Goal: Task Accomplishment & Management: Manage account settings

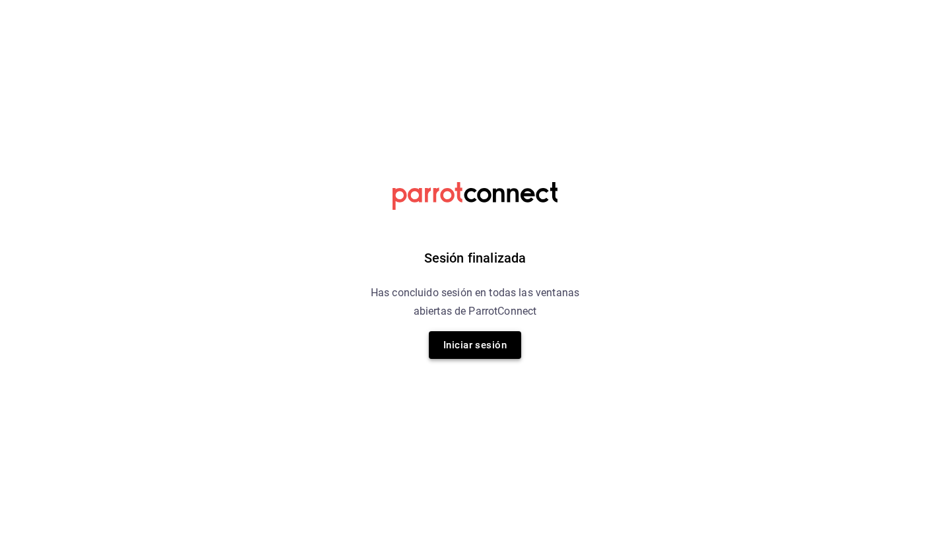
click at [470, 346] on button "Iniciar sesión" at bounding box center [475, 345] width 92 height 28
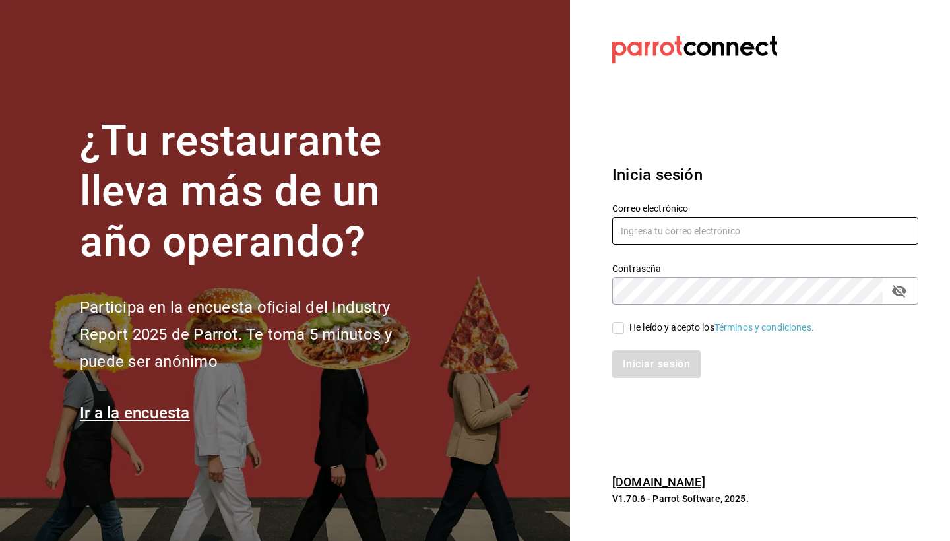
type input "[EMAIL_ADDRESS][DOMAIN_NAME]"
click at [614, 329] on input "He leído y acepto los Términos y condiciones." at bounding box center [618, 328] width 12 height 12
checkbox input "true"
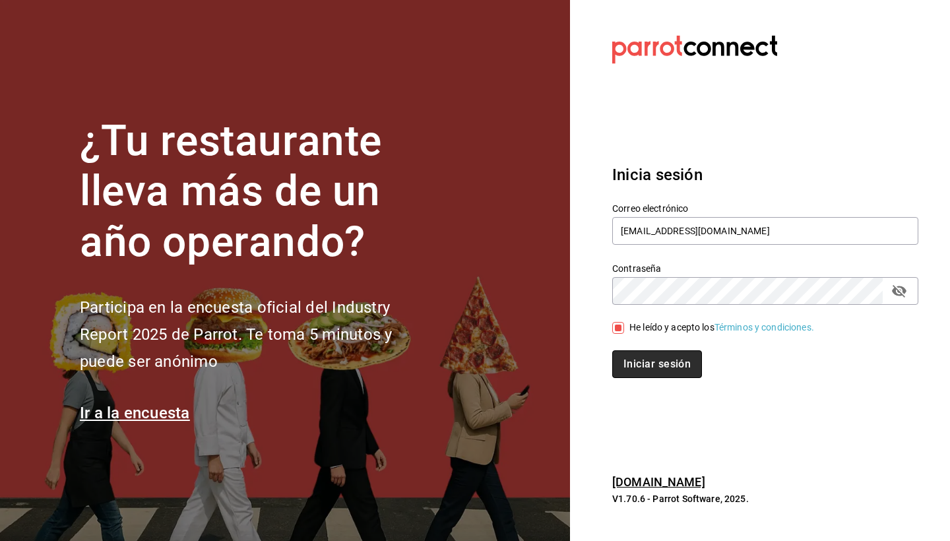
click at [627, 362] on button "Iniciar sesión" at bounding box center [657, 364] width 90 height 28
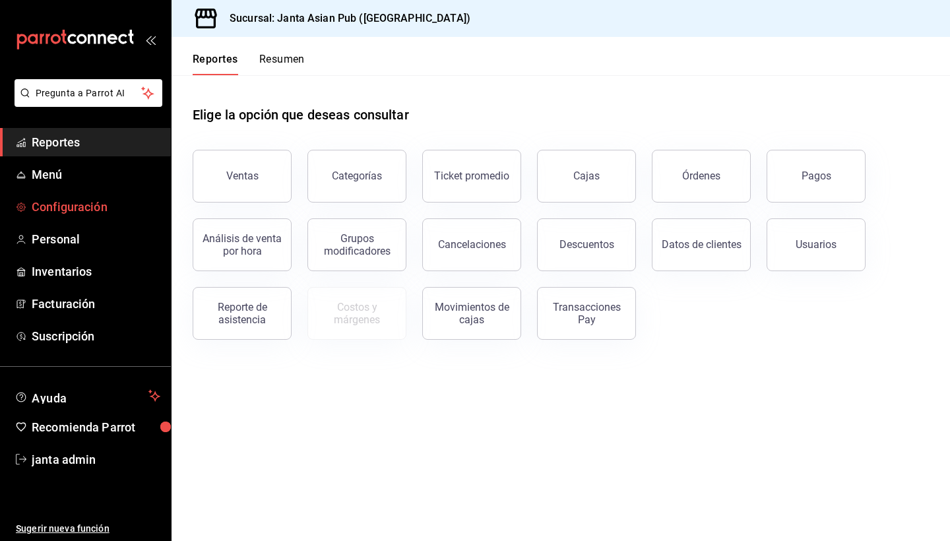
click at [66, 203] on span "Configuración" at bounding box center [96, 207] width 129 height 18
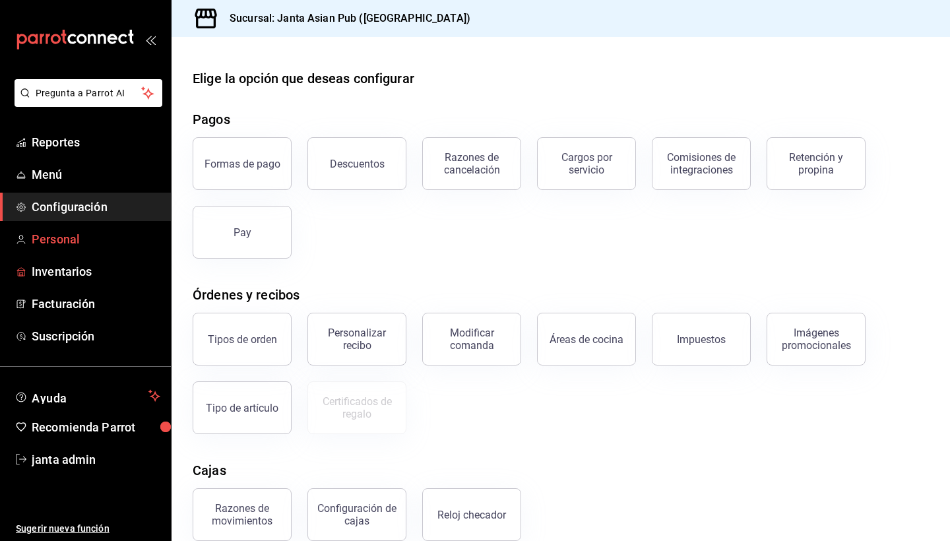
click at [69, 247] on span "Personal" at bounding box center [96, 239] width 129 height 18
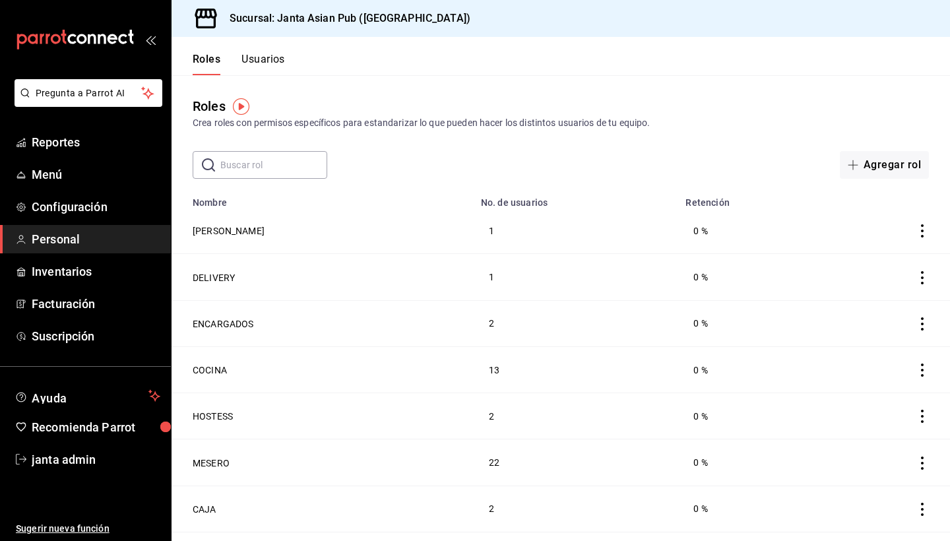
click at [616, 154] on div "​ ​ Agregar rol" at bounding box center [561, 165] width 778 height 28
click at [621, 157] on div "​ ​ Agregar rol" at bounding box center [561, 165] width 778 height 28
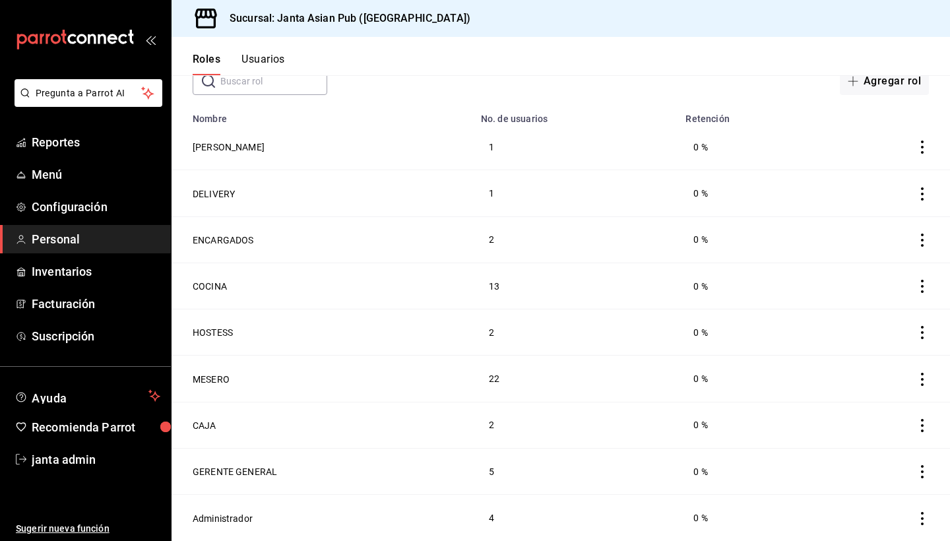
scroll to position [84, 0]
click at [205, 426] on button "CAJA" at bounding box center [205, 425] width 24 height 13
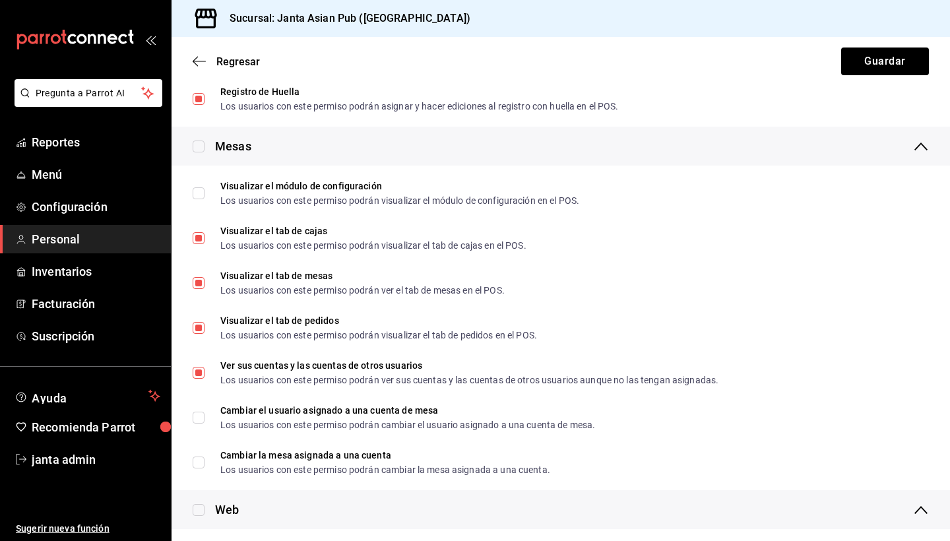
scroll to position [1690, 0]
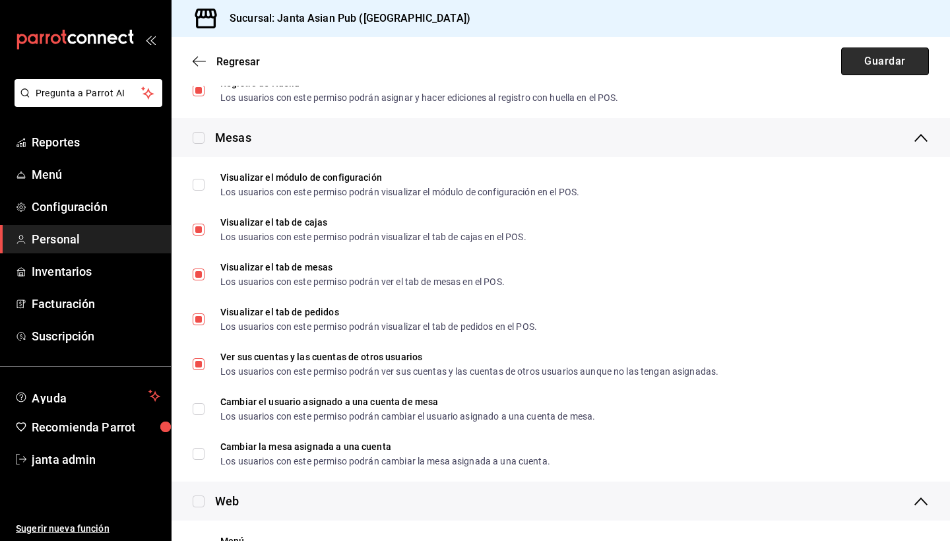
click at [862, 68] on button "Guardar" at bounding box center [885, 62] width 88 height 28
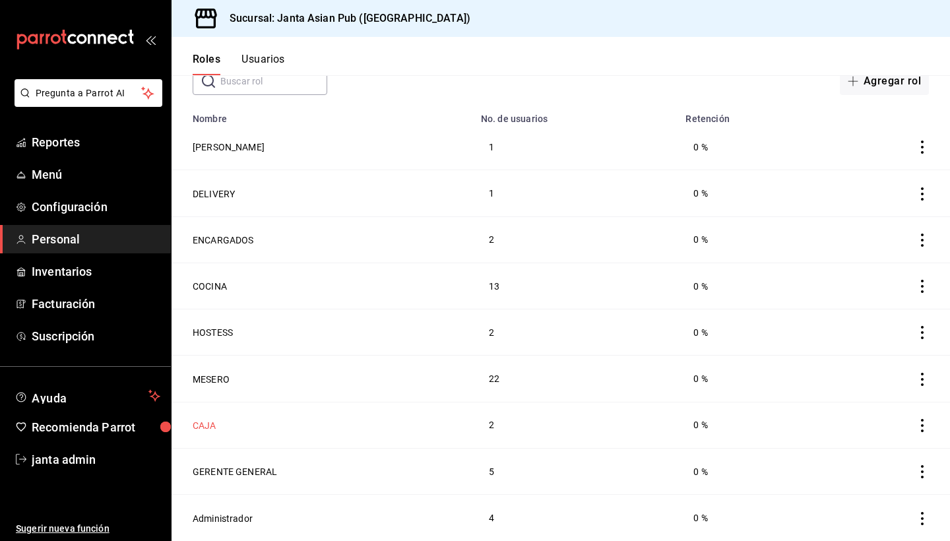
click at [212, 429] on button "CAJA" at bounding box center [205, 425] width 24 height 13
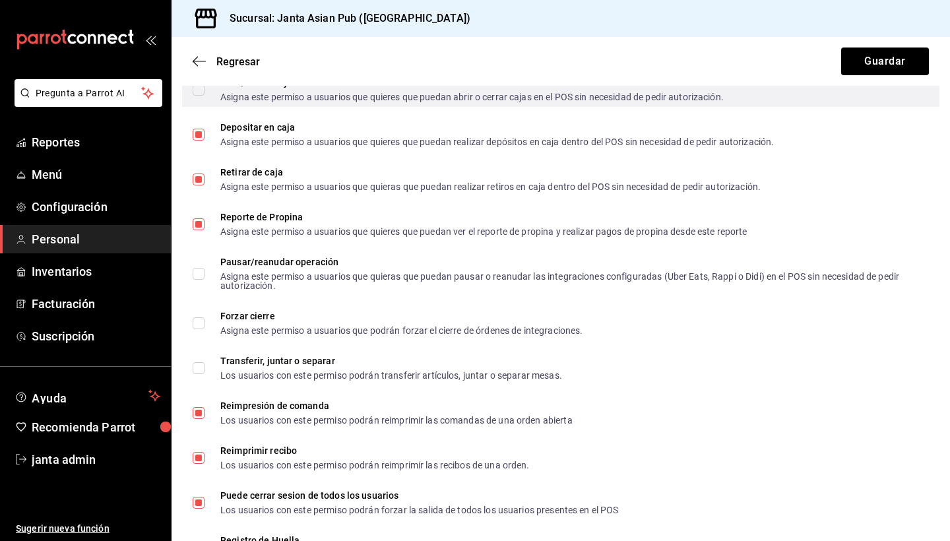
scroll to position [1098, 0]
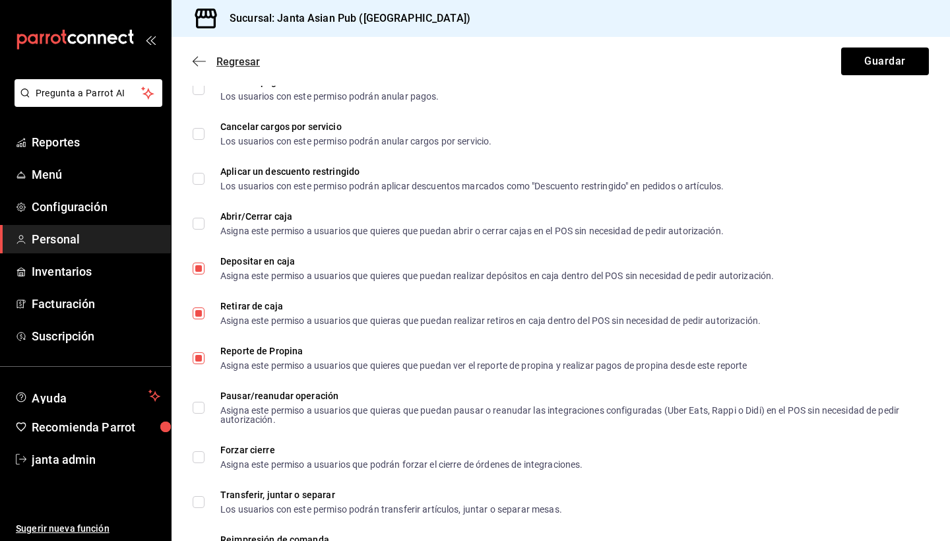
click at [199, 59] on icon "button" at bounding box center [199, 61] width 13 height 12
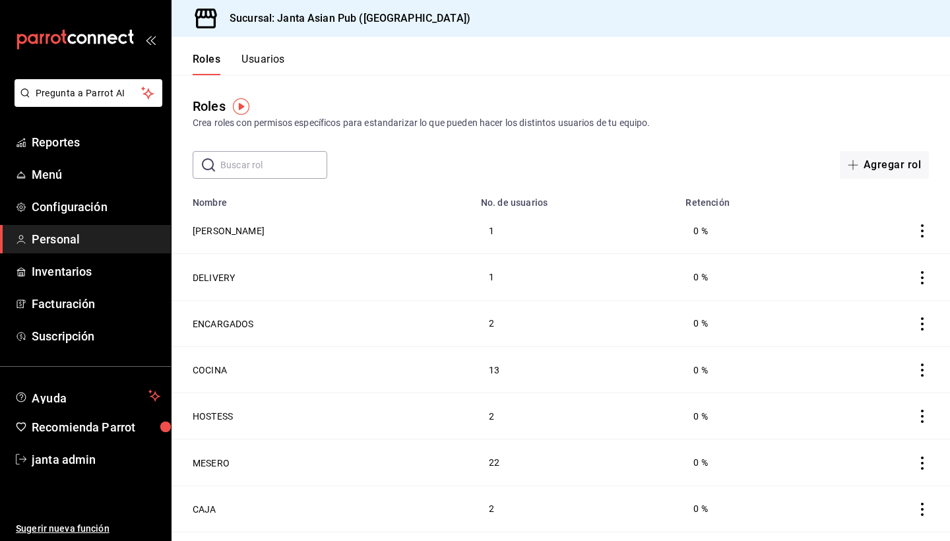
click at [82, 232] on span "Personal" at bounding box center [96, 239] width 129 height 18
click at [267, 59] on button "Usuarios" at bounding box center [263, 64] width 44 height 22
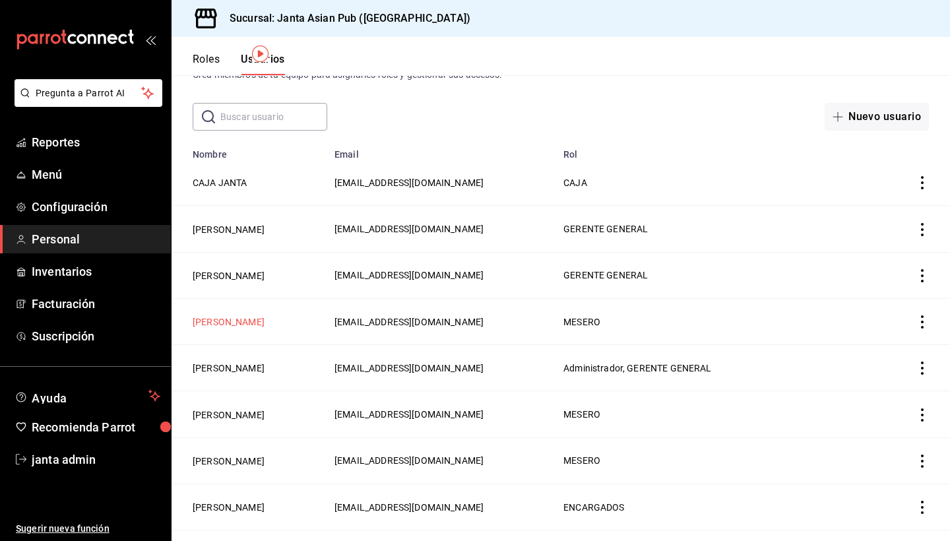
scroll to position [53, 0]
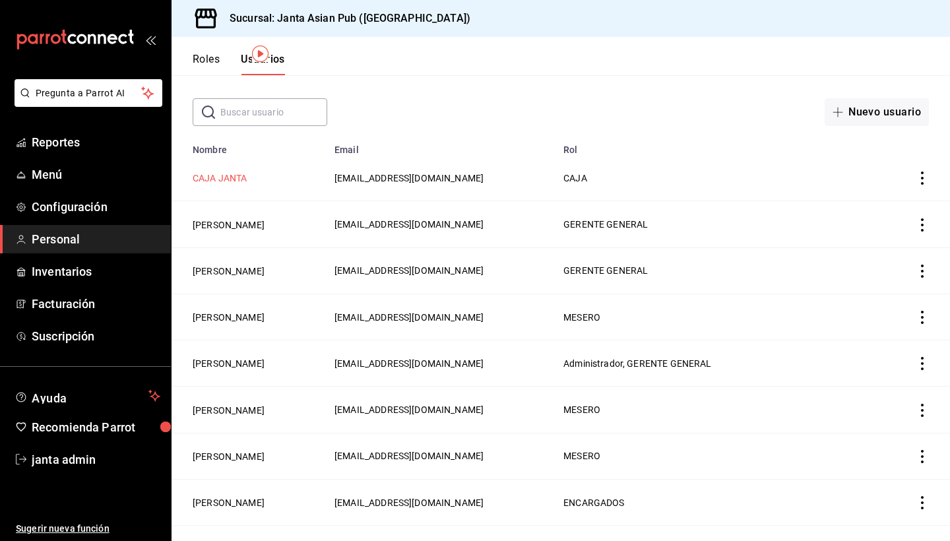
click at [228, 183] on button "CAJA JANTA" at bounding box center [220, 178] width 55 height 13
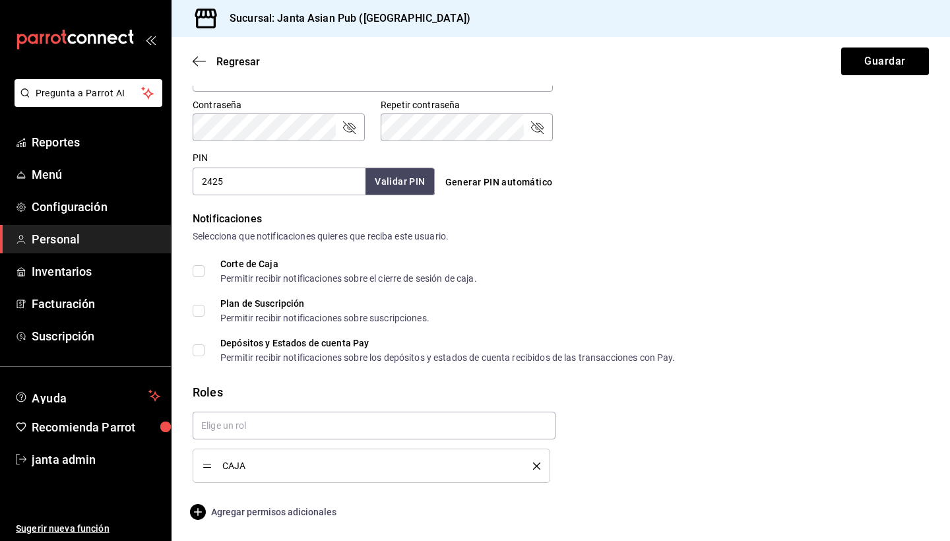
click at [270, 511] on span "Agregar permisos adicionales" at bounding box center [265, 512] width 144 height 16
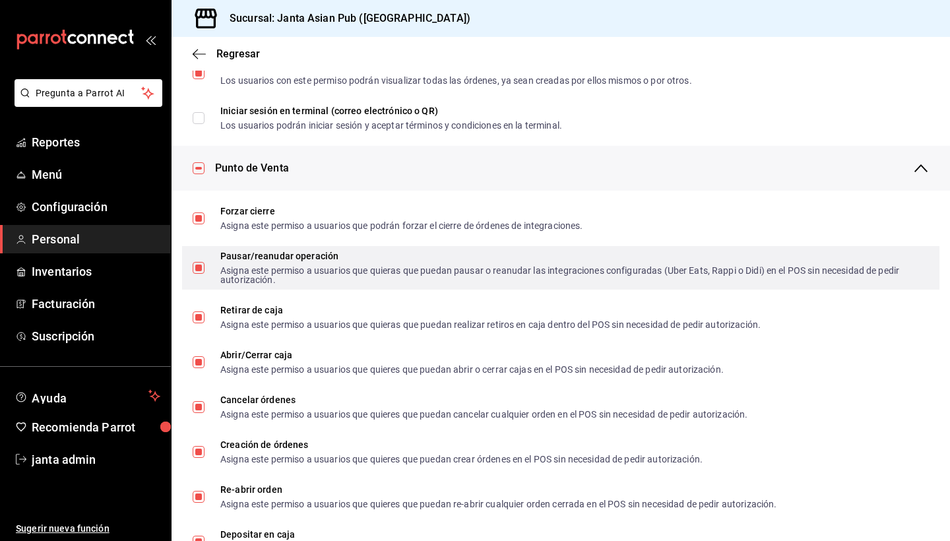
scroll to position [1017, 0]
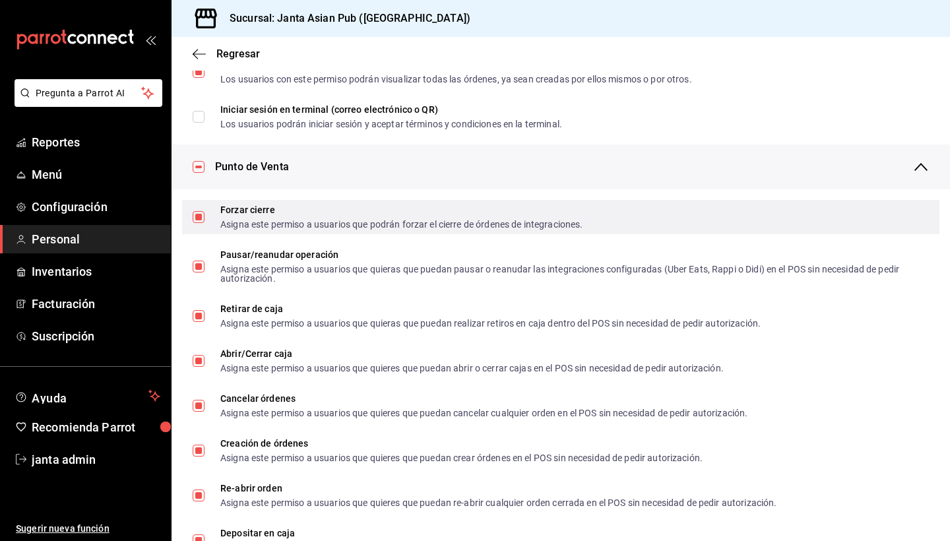
click at [201, 214] on input "Forzar cierre Asigna este permiso a usuarios que podrán forzar el cierre de órd…" at bounding box center [199, 217] width 12 height 12
checkbox input "false"
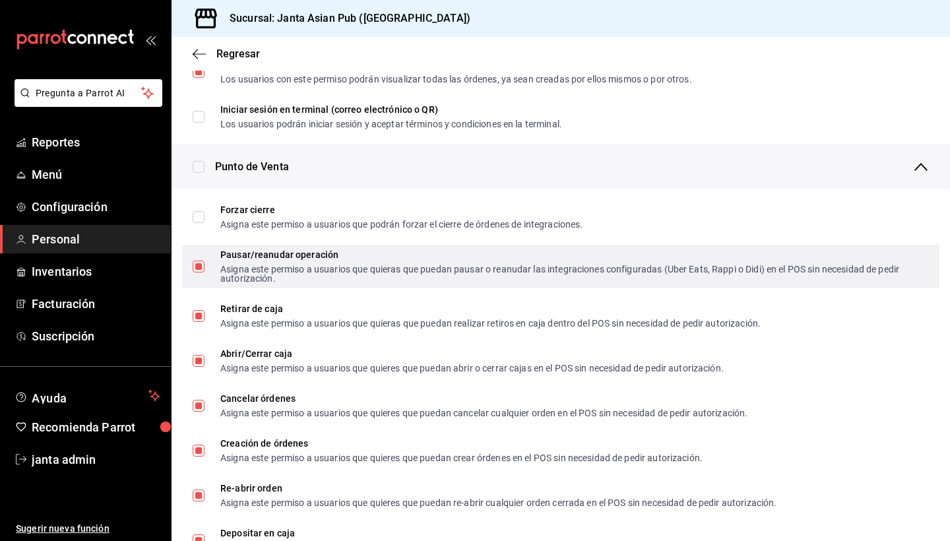
click at [197, 270] on input "Pausar/reanudar operación Asigna este permiso a usuarios que quieras que puedan…" at bounding box center [199, 267] width 12 height 12
checkbox input "false"
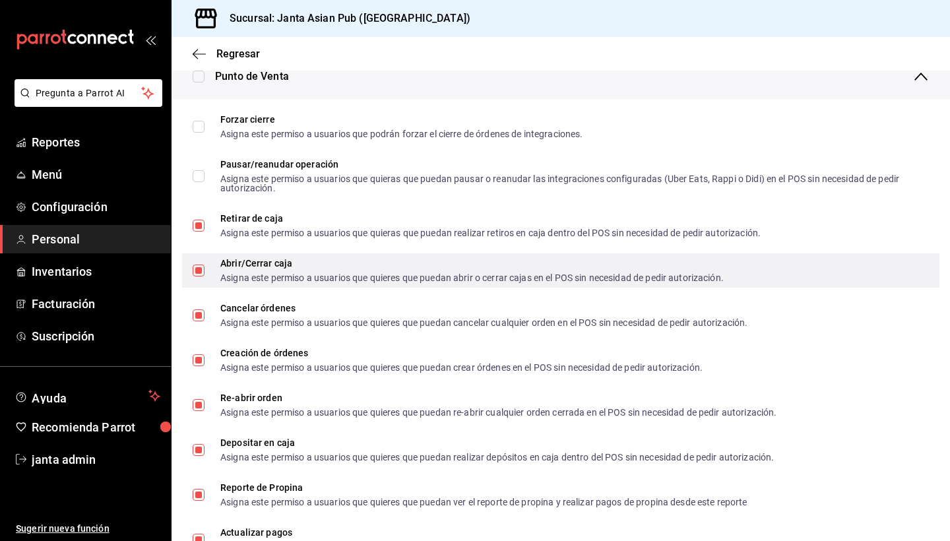
scroll to position [1108, 0]
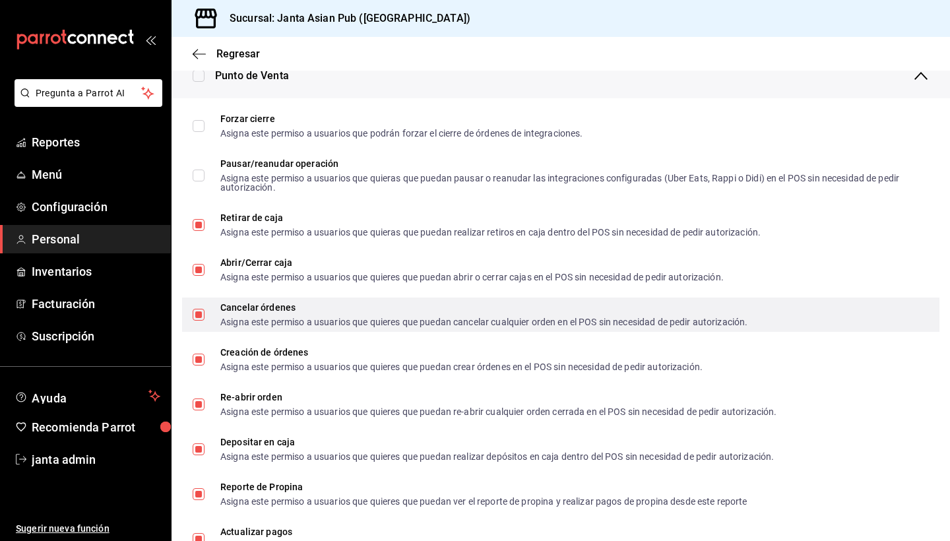
click at [201, 315] on input "Cancelar órdenes Asigna este permiso a usuarios que quieres que puedan cancelar…" at bounding box center [199, 315] width 12 height 12
checkbox input "false"
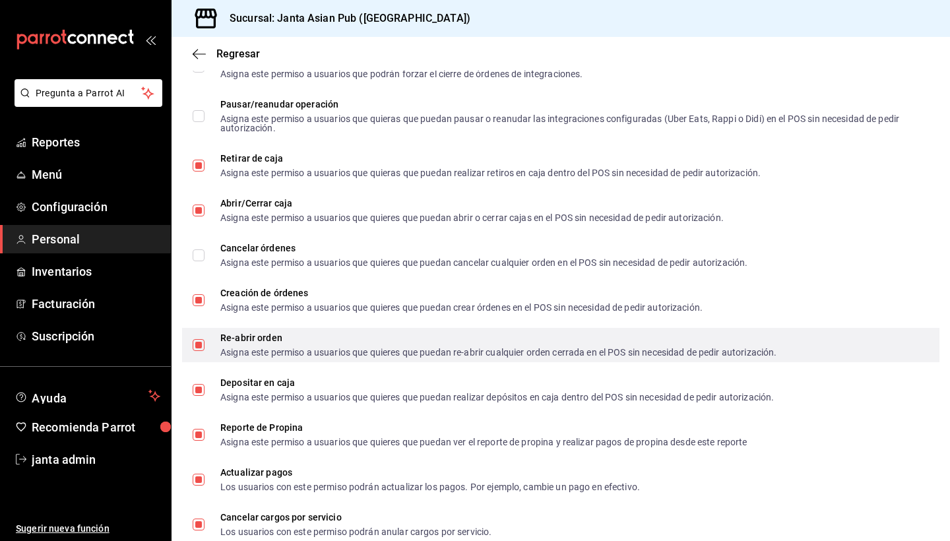
scroll to position [1176, 0]
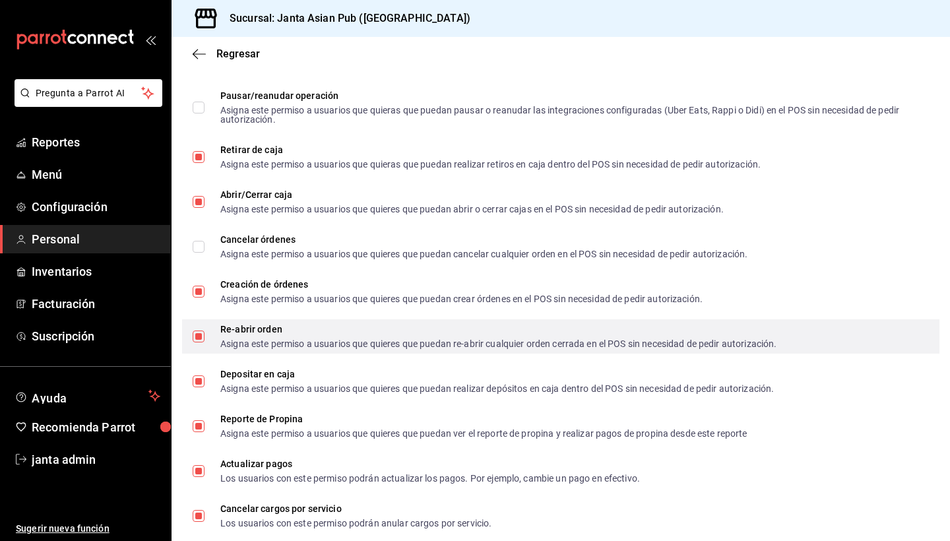
click at [202, 337] on input "Re-abrir orden Asigna este permiso a usuarios que quieres que puedan re-abrir c…" at bounding box center [199, 337] width 12 height 12
checkbox input "false"
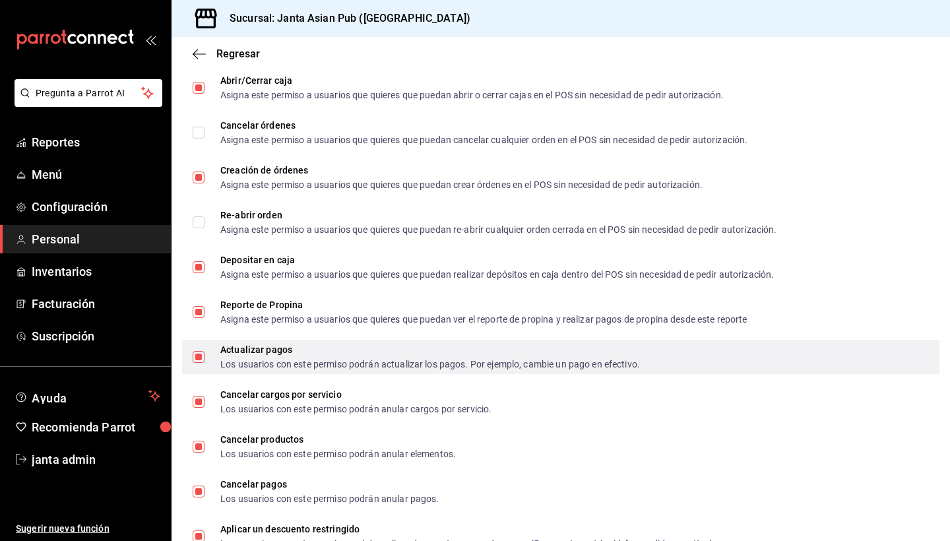
scroll to position [1297, 0]
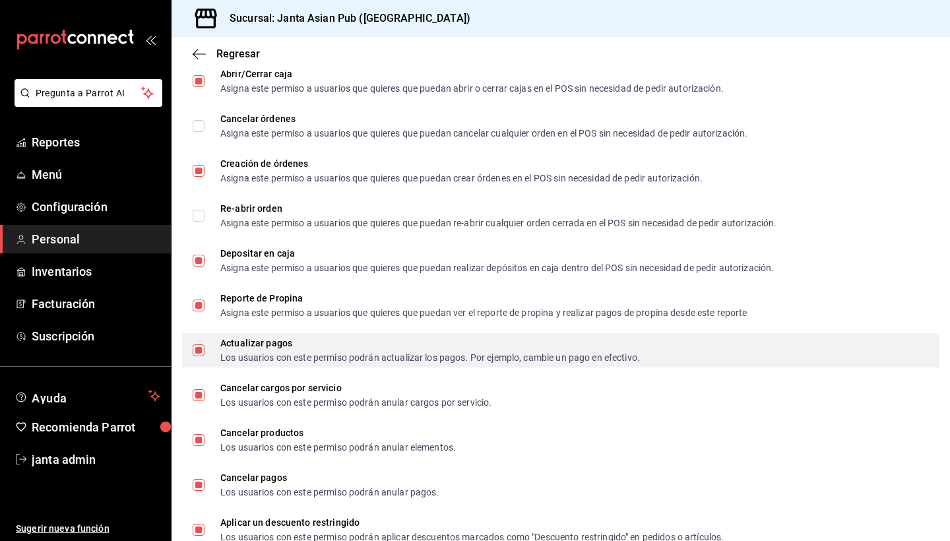
click at [205, 350] on span "Actualizar pagos Los usuarios con este permiso podrán actualizar los pagos. Por…" at bounding box center [422, 350] width 435 height 24
click at [205, 350] on input "Actualizar pagos Los usuarios con este permiso podrán actualizar los pagos. Por…" at bounding box center [199, 350] width 12 height 12
click at [197, 350] on input "Actualizar pagos Los usuarios con este permiso podrán actualizar los pagos. Por…" at bounding box center [199, 350] width 12 height 12
checkbox input "false"
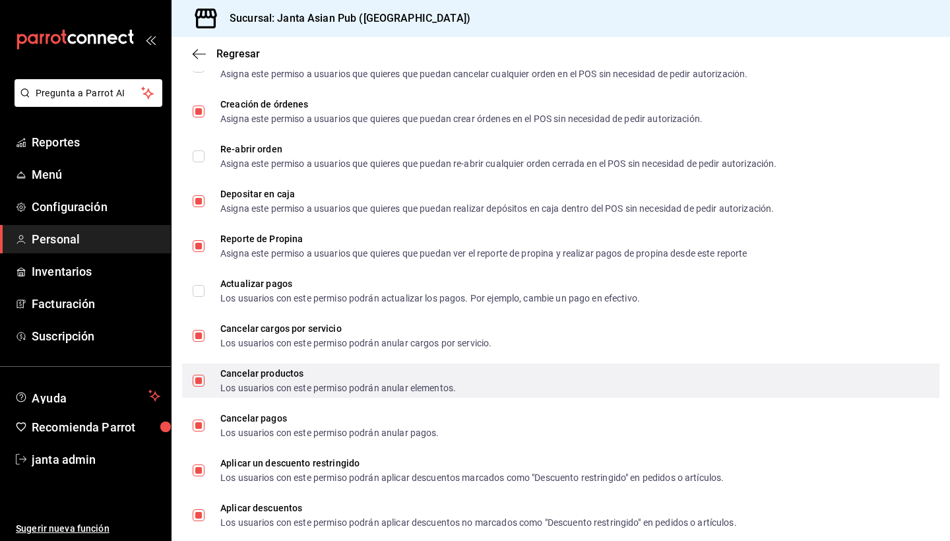
scroll to position [1362, 0]
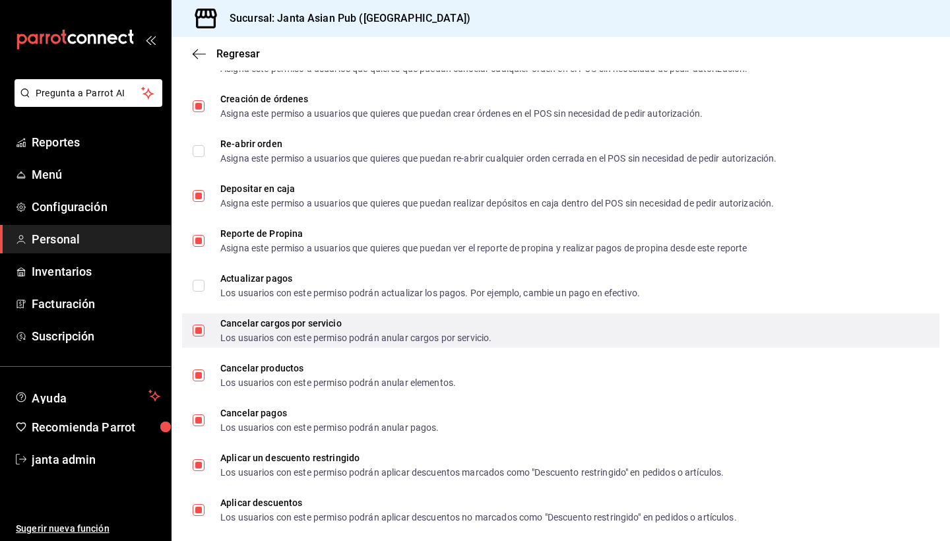
click at [196, 331] on input "Cancelar cargos por servicio Los usuarios con este permiso podrán anular cargos…" at bounding box center [199, 331] width 12 height 12
checkbox input "false"
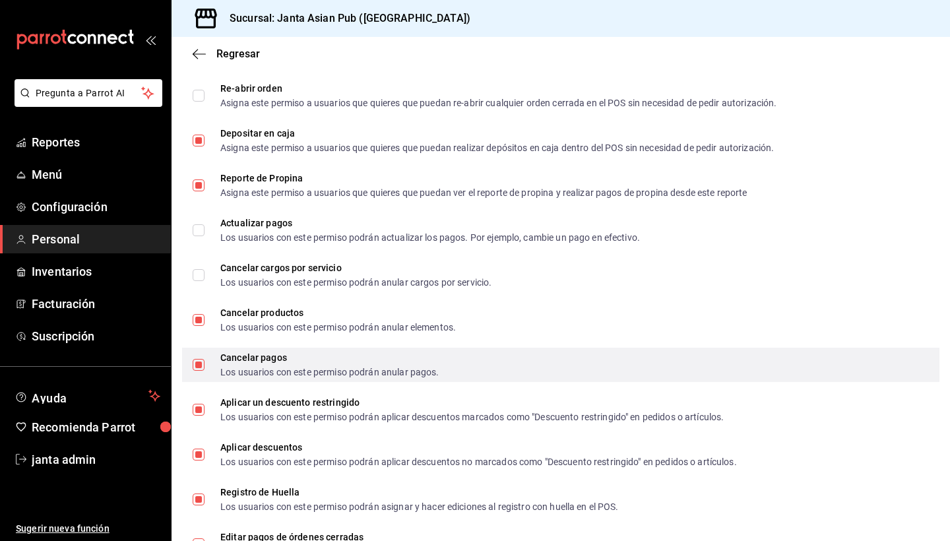
scroll to position [1431, 0]
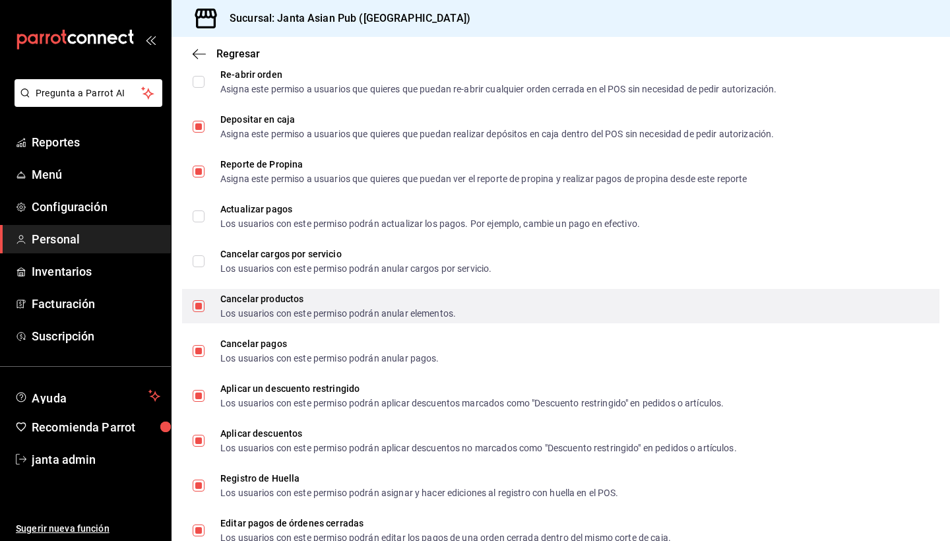
click at [208, 300] on span "Cancelar productos Los usuarios con este permiso podrán anular elementos." at bounding box center [330, 306] width 251 height 24
click at [205, 300] on input "Cancelar productos Los usuarios con este permiso podrán anular elementos." at bounding box center [199, 306] width 12 height 12
click at [194, 313] on label "Cancelar productos Los usuarios con este permiso podrán anular elementos." at bounding box center [324, 306] width 263 height 24
click at [194, 312] on input "Cancelar productos Los usuarios con este permiso podrán anular elementos." at bounding box center [199, 306] width 12 height 12
checkbox input "true"
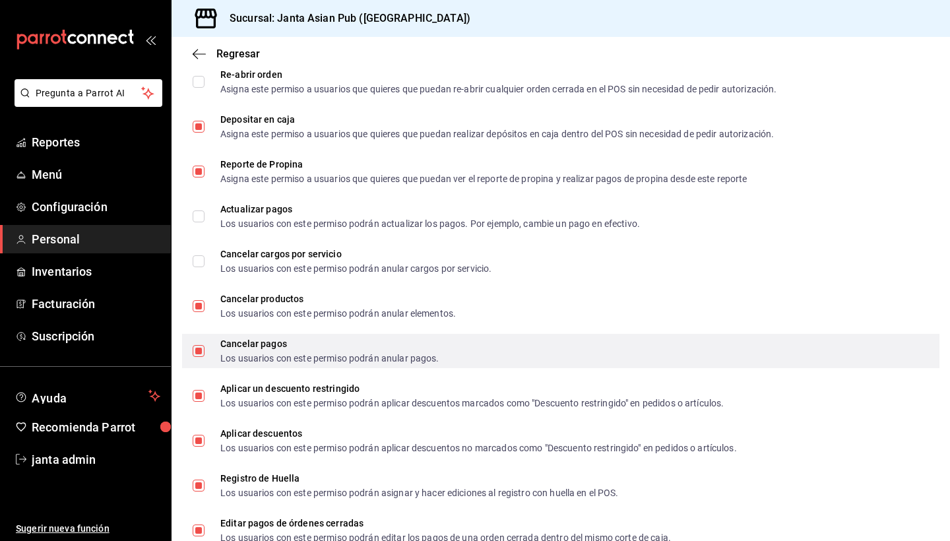
click at [198, 348] on input "Cancelar pagos Los usuarios con este permiso podrán anular pagos." at bounding box center [199, 351] width 12 height 12
checkbox input "false"
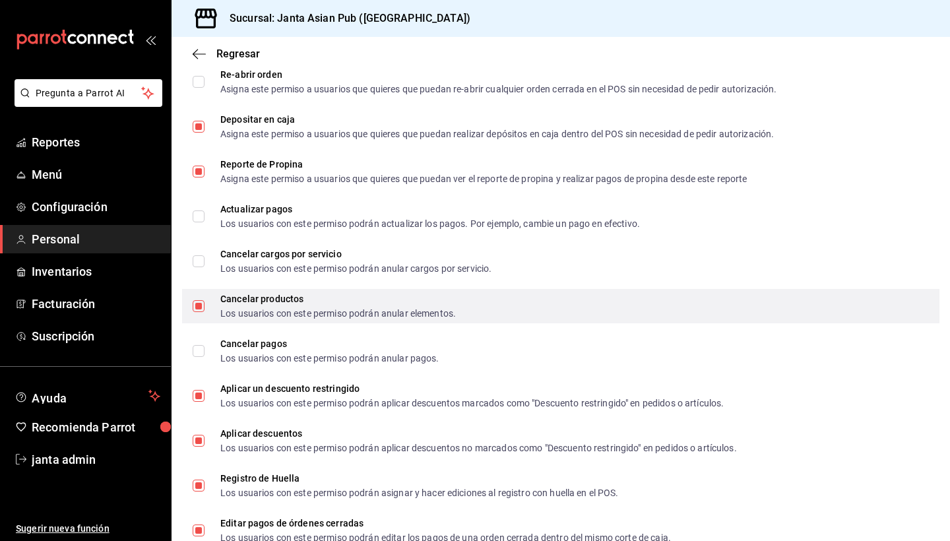
click at [197, 303] on input "Cancelar productos Los usuarios con este permiso podrán anular elementos." at bounding box center [199, 306] width 12 height 12
checkbox input "false"
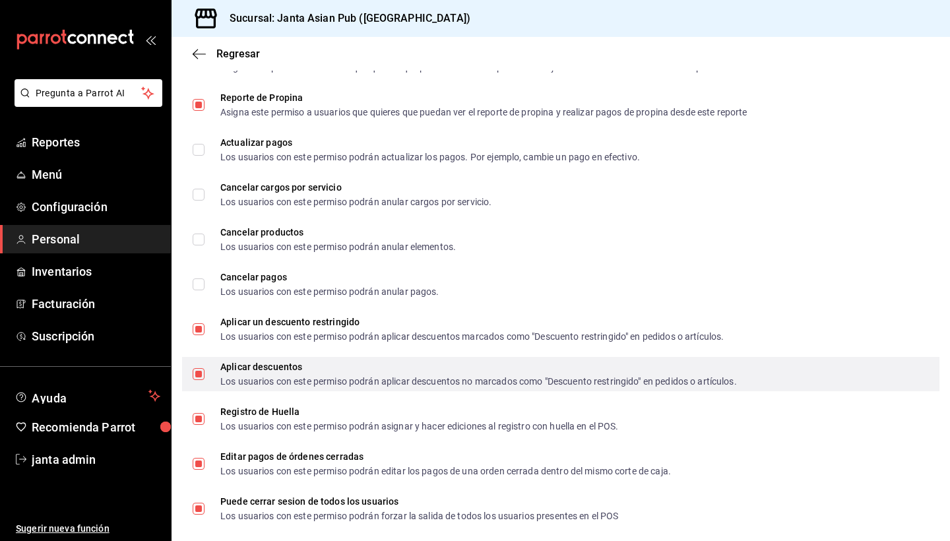
scroll to position [1504, 0]
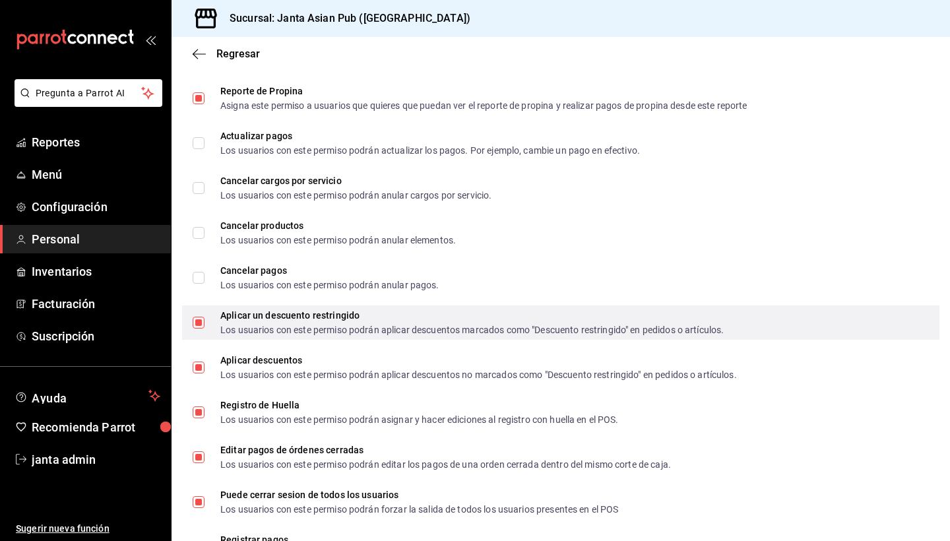
click at [195, 321] on input "Aplicar un descuento restringido Los usuarios con este permiso podrán aplicar d…" at bounding box center [199, 323] width 12 height 12
checkbox input "false"
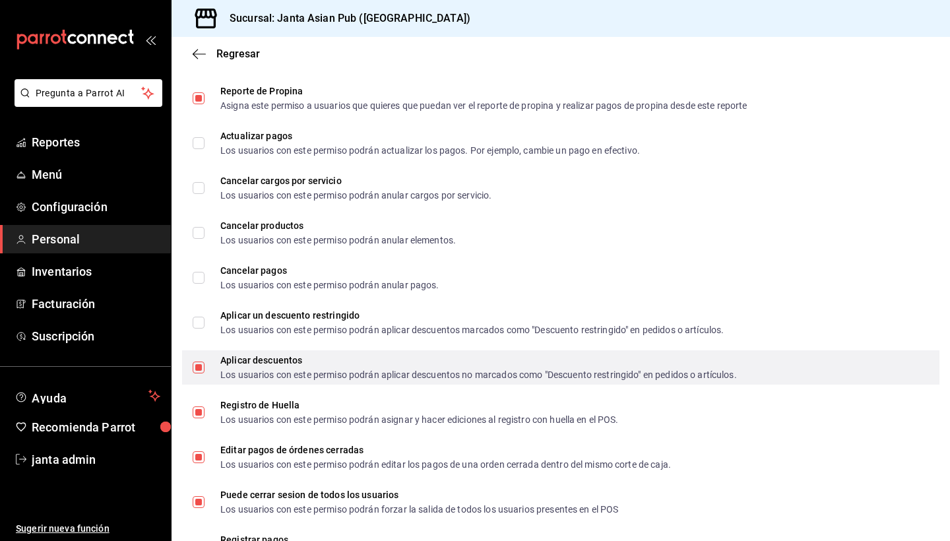
click at [199, 371] on input "Aplicar descuentos Los usuarios con este permiso podrán aplicar descuentos no m…" at bounding box center [199, 368] width 12 height 12
checkbox input "false"
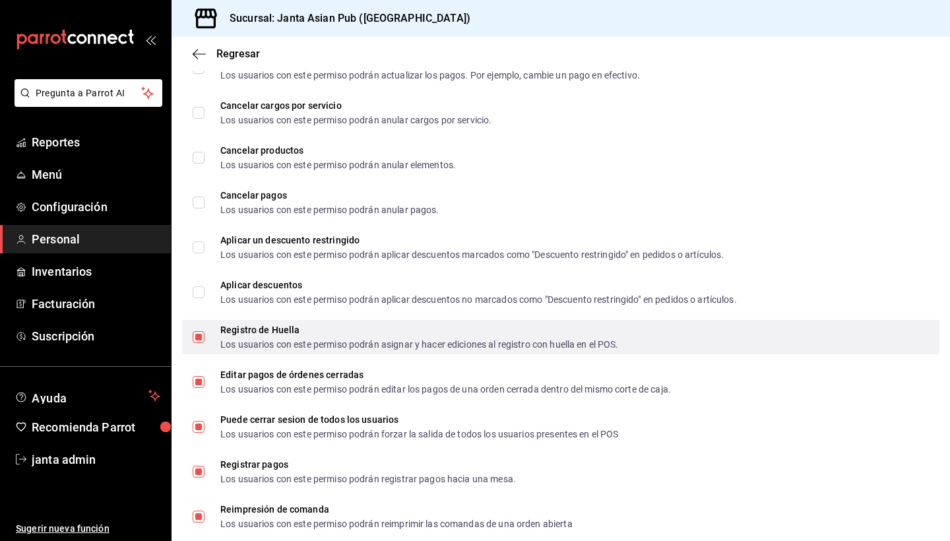
scroll to position [1597, 0]
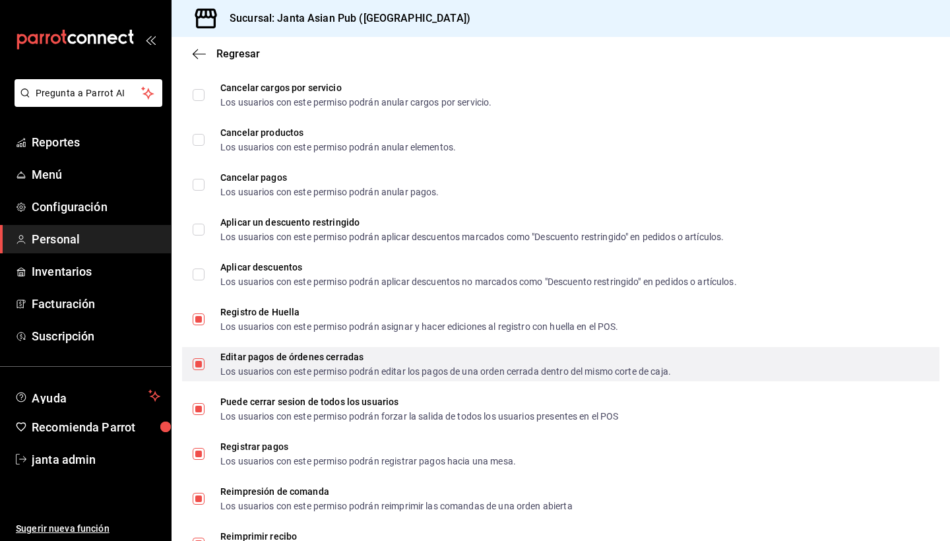
click at [198, 360] on input "Editar pagos de órdenes cerradas Los usuarios con este permiso podrán editar lo…" at bounding box center [199, 364] width 12 height 12
checkbox input "false"
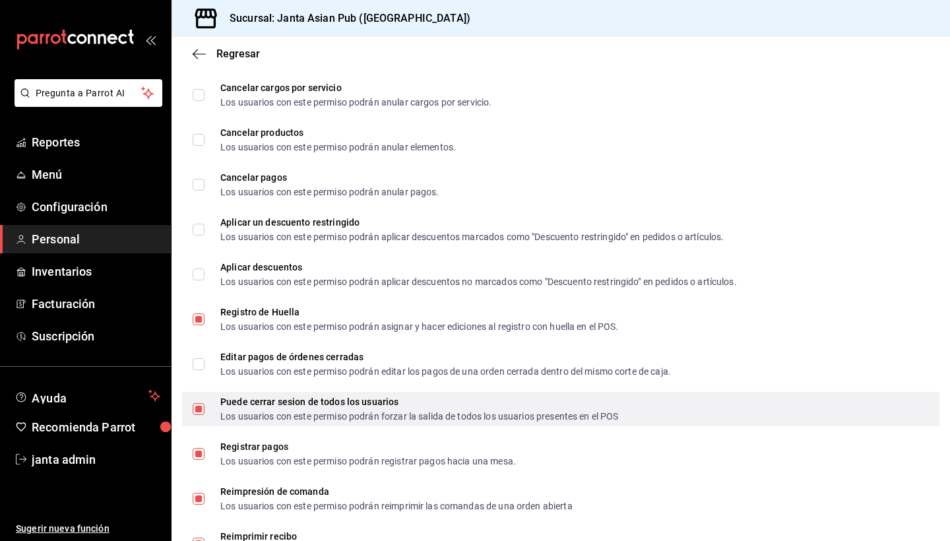
click at [198, 412] on input "Puede cerrar sesion de todos los usuarios Los usuarios con este permiso podrán …" at bounding box center [199, 409] width 12 height 12
checkbox input "false"
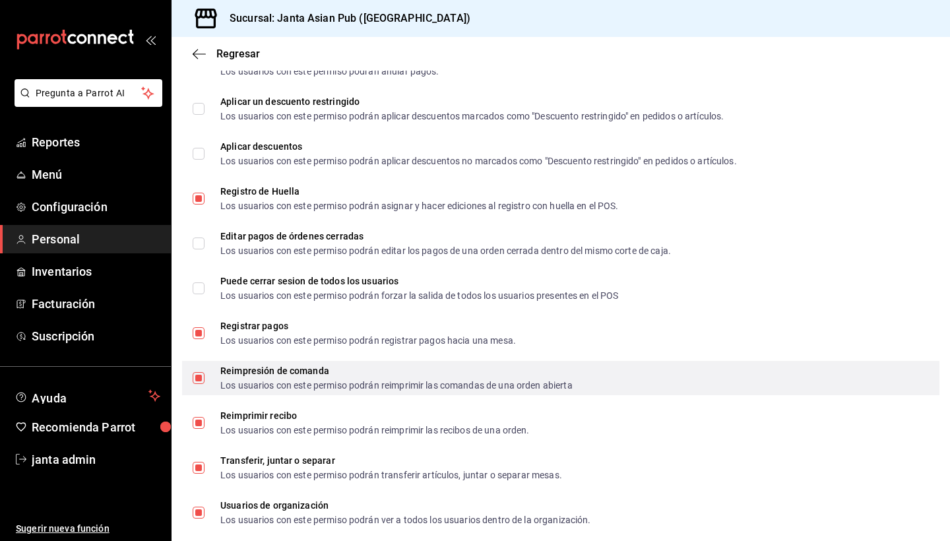
scroll to position [1756, 0]
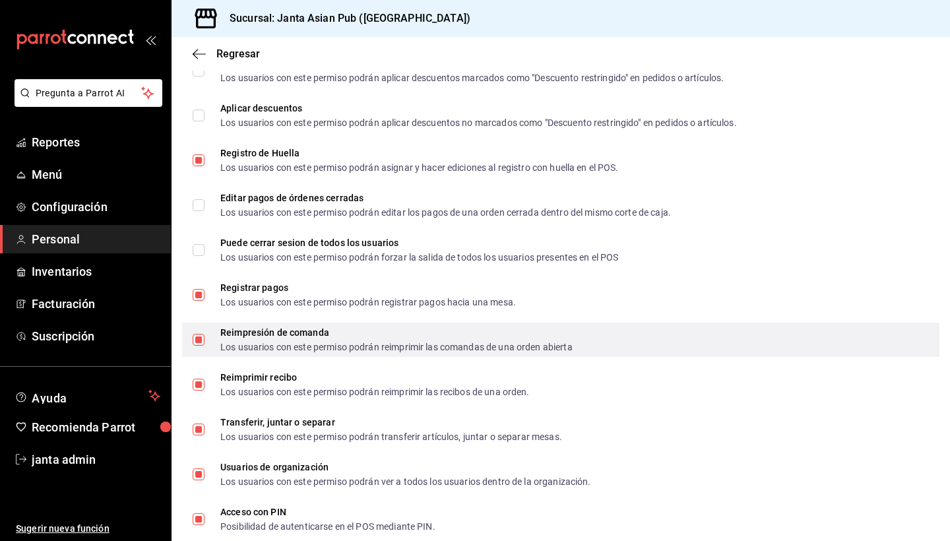
click at [198, 338] on input "Reimpresión de comanda Los usuarios con este permiso podrán reimprimir las coma…" at bounding box center [199, 340] width 12 height 12
checkbox input "false"
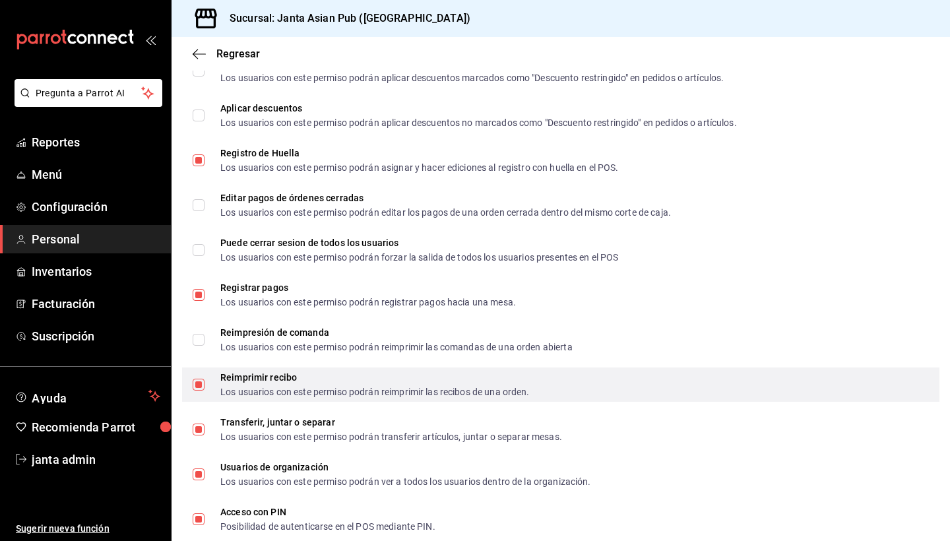
click at [201, 385] on input "Reimprimir recibo Los usuarios con este permiso podrán reimprimir las recibos d…" at bounding box center [199, 385] width 12 height 12
checkbox input "false"
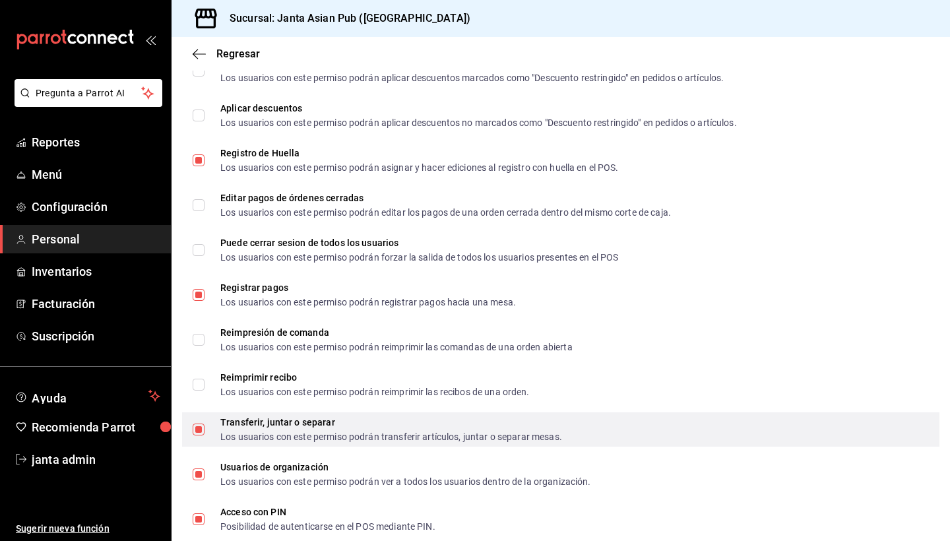
click at [188, 431] on div "Transferir, juntar o separar Los usuarios con este permiso podrán transferir ar…" at bounding box center [560, 429] width 757 height 34
checkbox input "false"
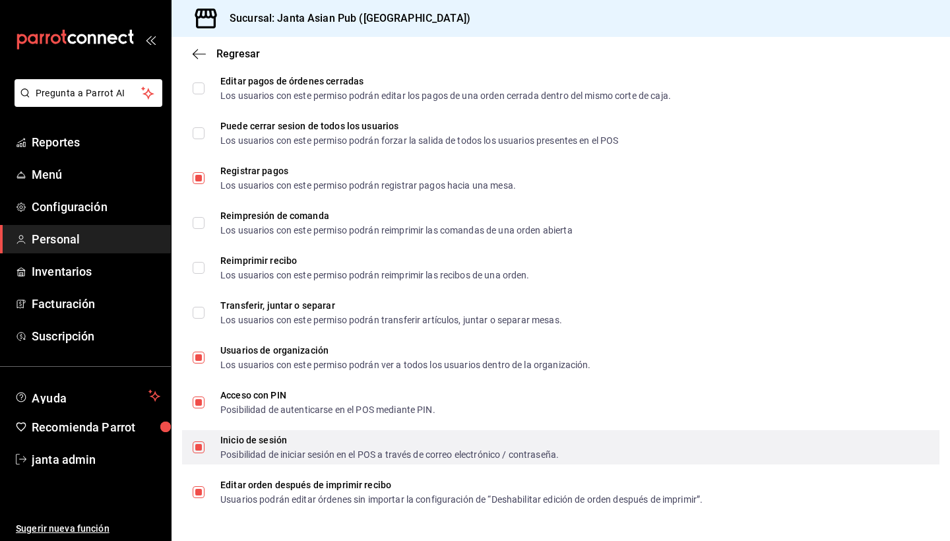
scroll to position [1872, 0]
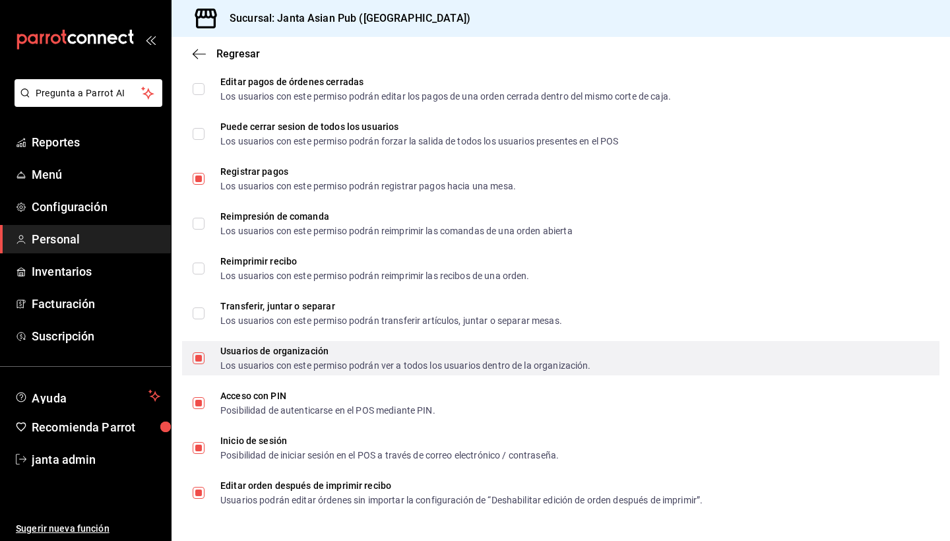
click at [197, 354] on input "Usuarios de organización Los usuarios con este permiso podrán ver a todos los u…" at bounding box center [199, 358] width 12 height 12
checkbox input "false"
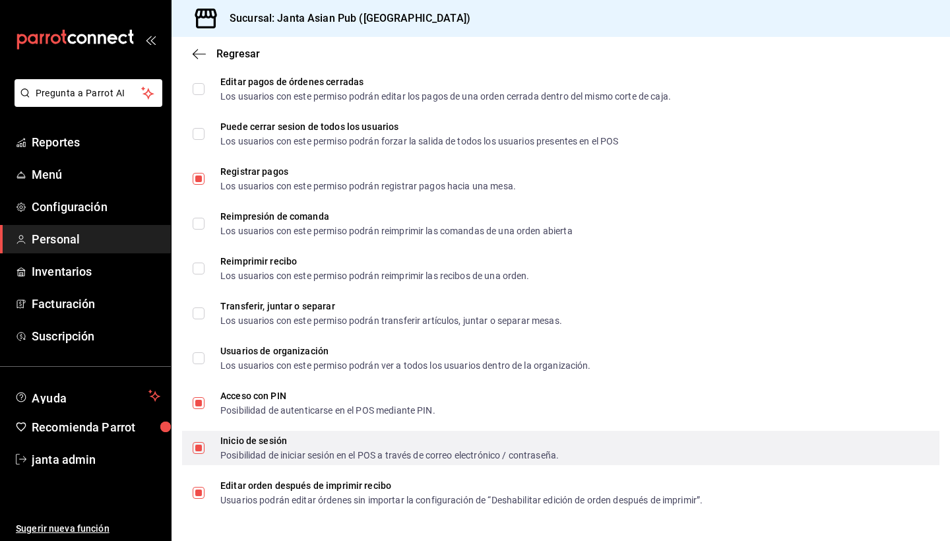
scroll to position [0, 0]
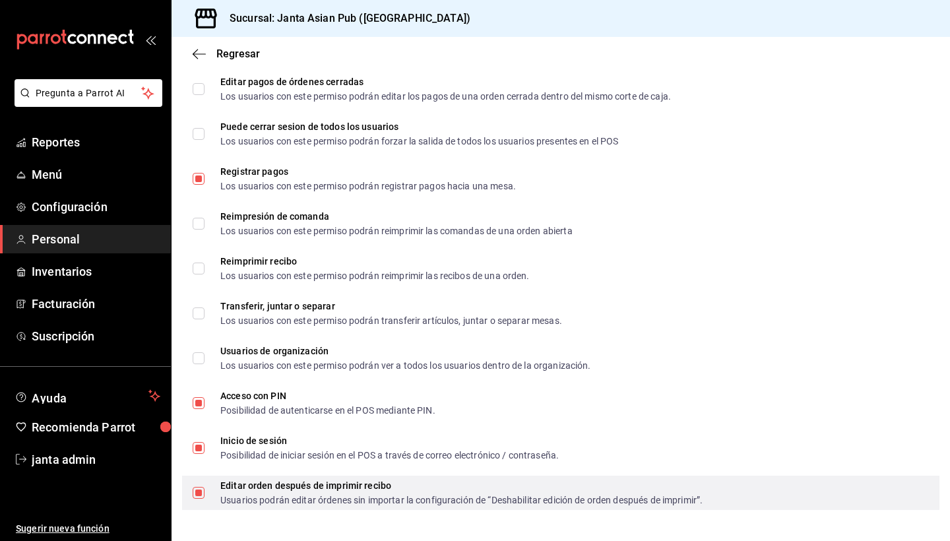
click at [201, 492] on input "Editar orden después de imprimir recibo Usuarios podrán editar órdenes sin impo…" at bounding box center [199, 493] width 12 height 12
checkbox input "false"
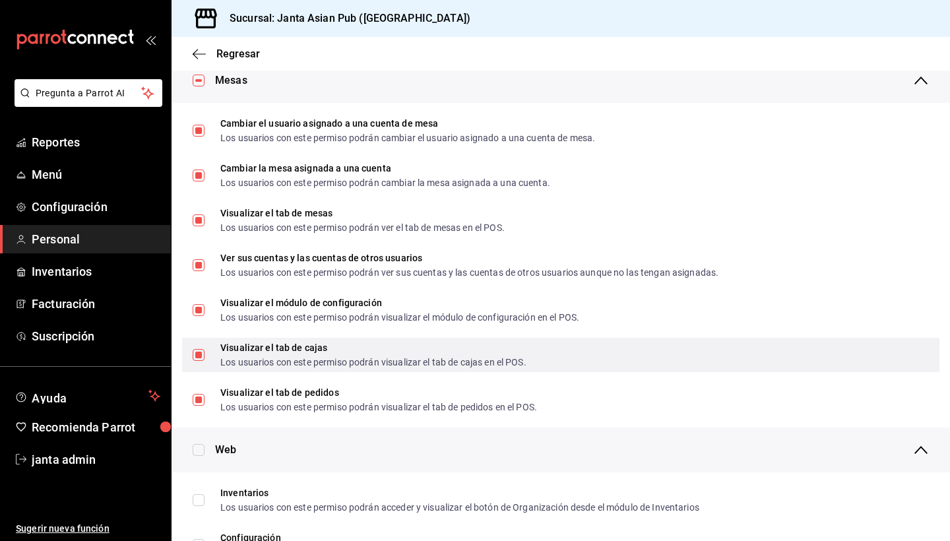
scroll to position [218, 0]
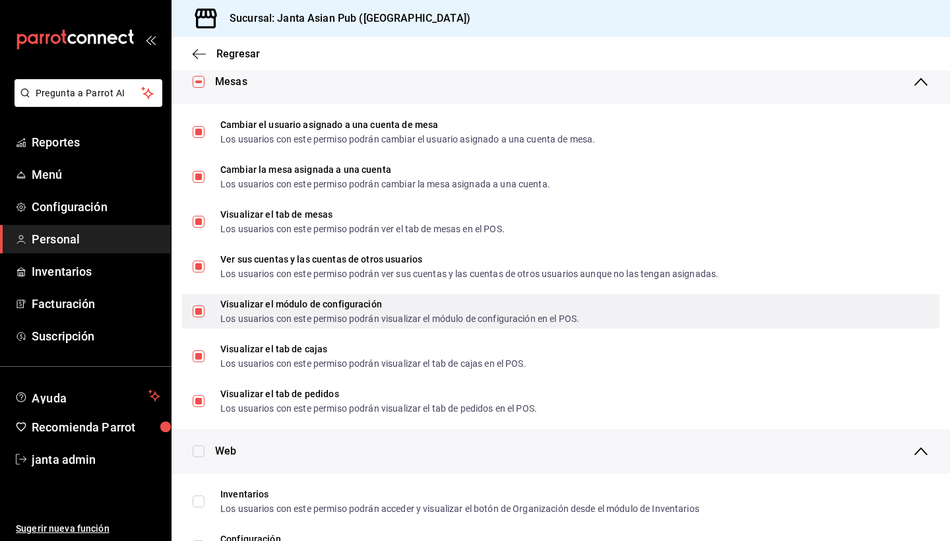
click at [198, 308] on input "Visualizar el módulo de configuración Los usuarios con este permiso podrán visu…" at bounding box center [199, 311] width 12 height 12
checkbox input "false"
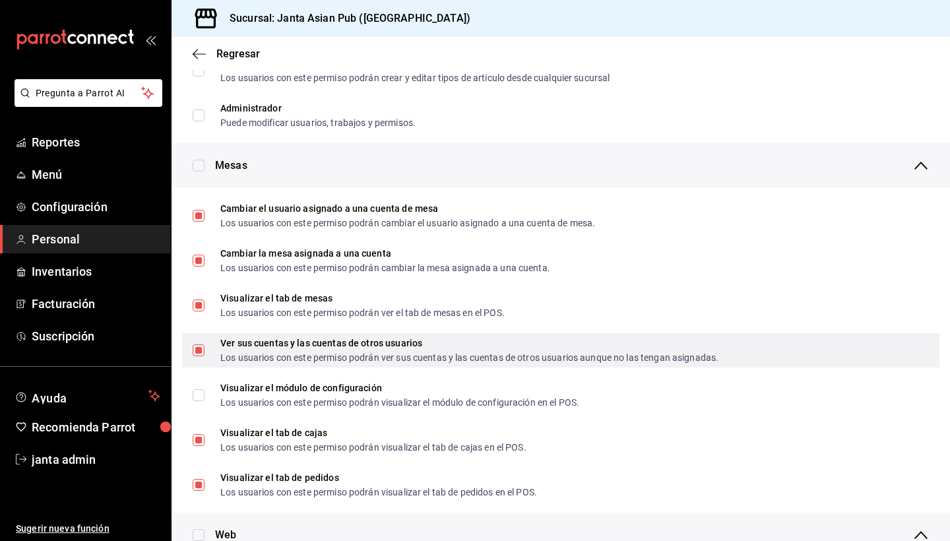
scroll to position [132, 0]
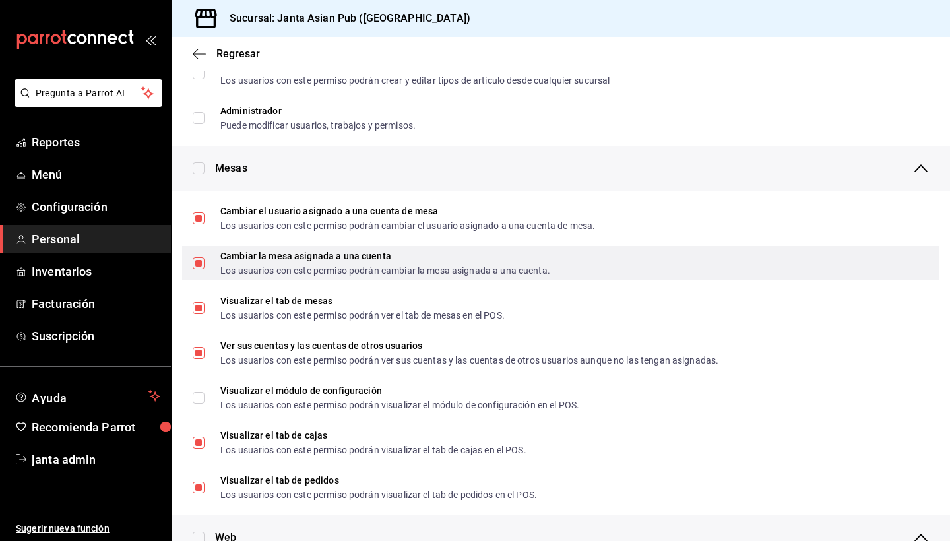
click at [199, 259] on input "Cambiar la mesa asignada a una cuenta Los usuarios con este permiso podrán camb…" at bounding box center [199, 263] width 12 height 12
checkbox input "false"
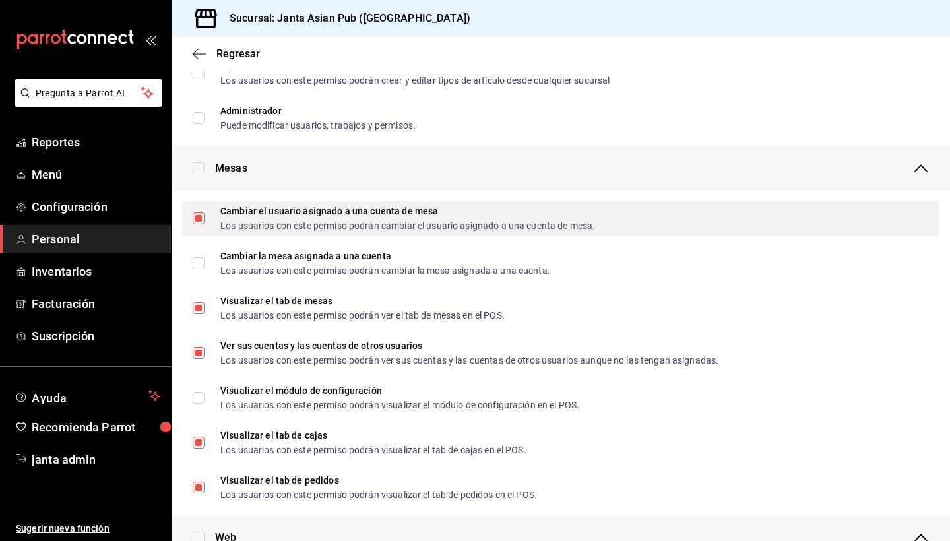
click at [197, 220] on input "Cambiar el usuario asignado a una cuenta [PERSON_NAME] Los usuarios con este pe…" at bounding box center [199, 218] width 12 height 12
checkbox input "false"
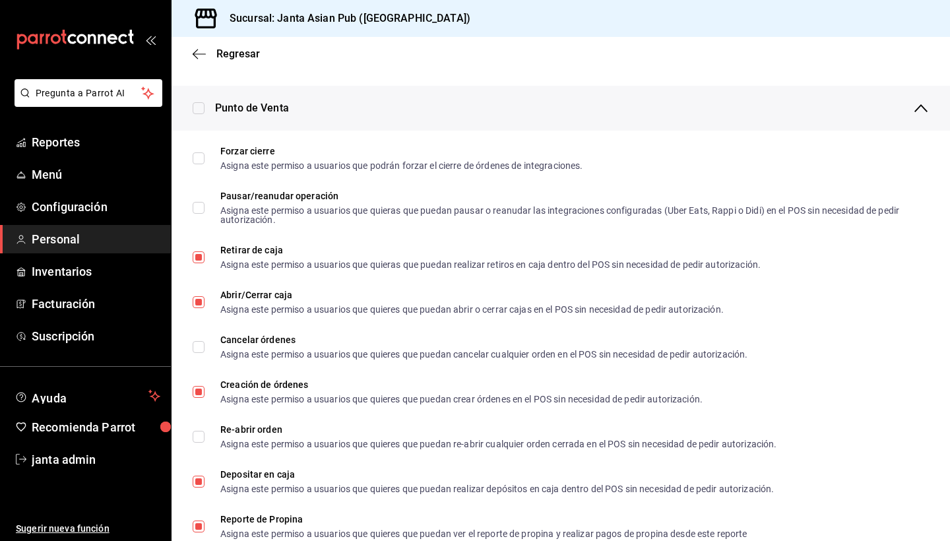
scroll to position [1082, 0]
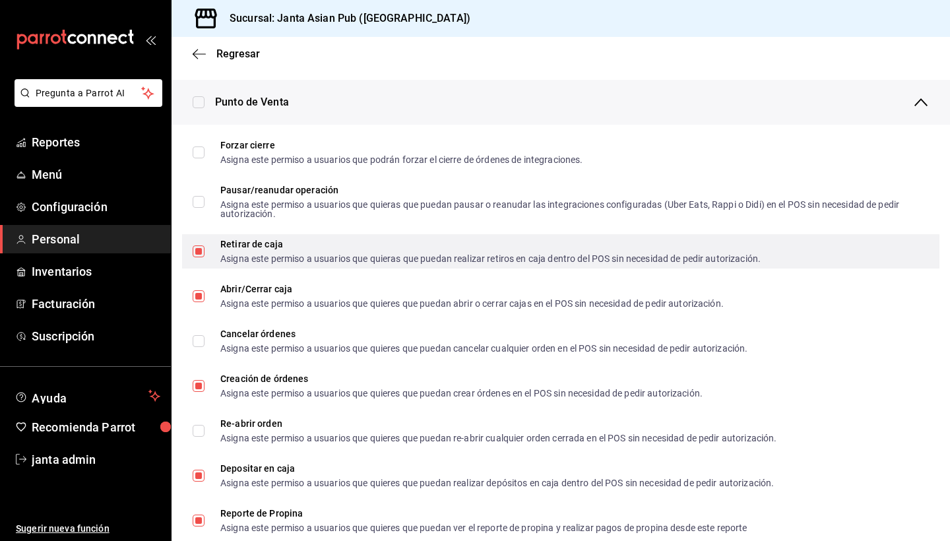
click at [197, 253] on input "Retirar de caja Asigna este permiso a usuarios que quieras que puedan realizar …" at bounding box center [199, 251] width 12 height 12
checkbox input "false"
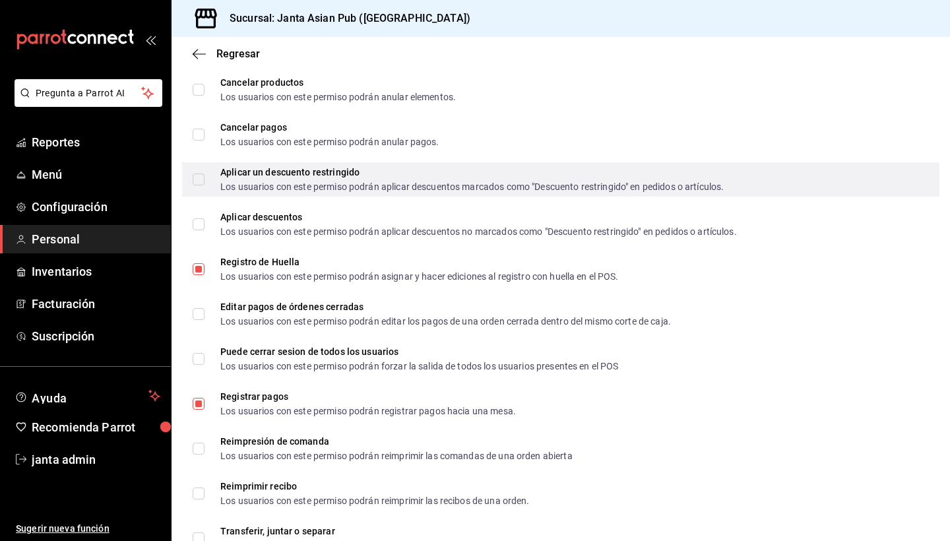
scroll to position [1649, 0]
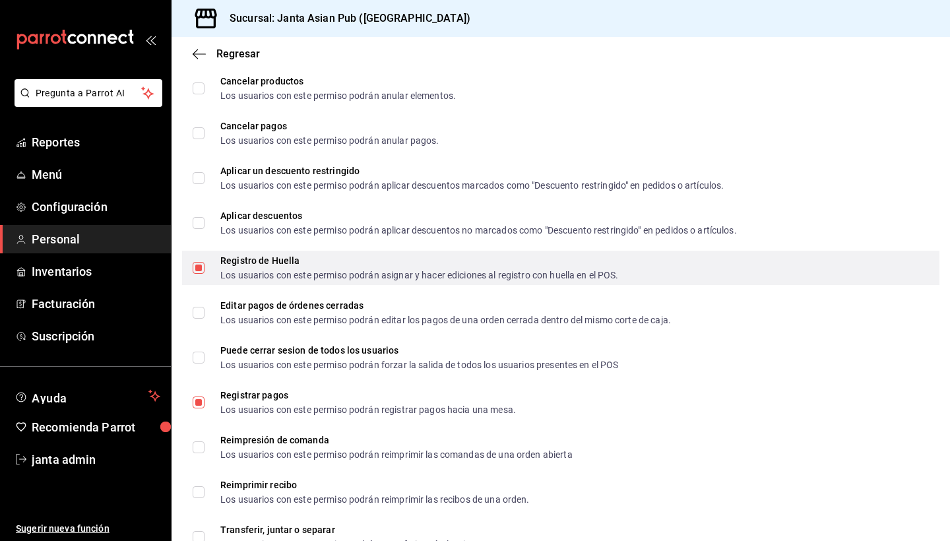
click at [198, 269] on input "Registro de Huella Los usuarios con este permiso podrán asignar y hacer edicion…" at bounding box center [199, 268] width 12 height 12
checkbox input "false"
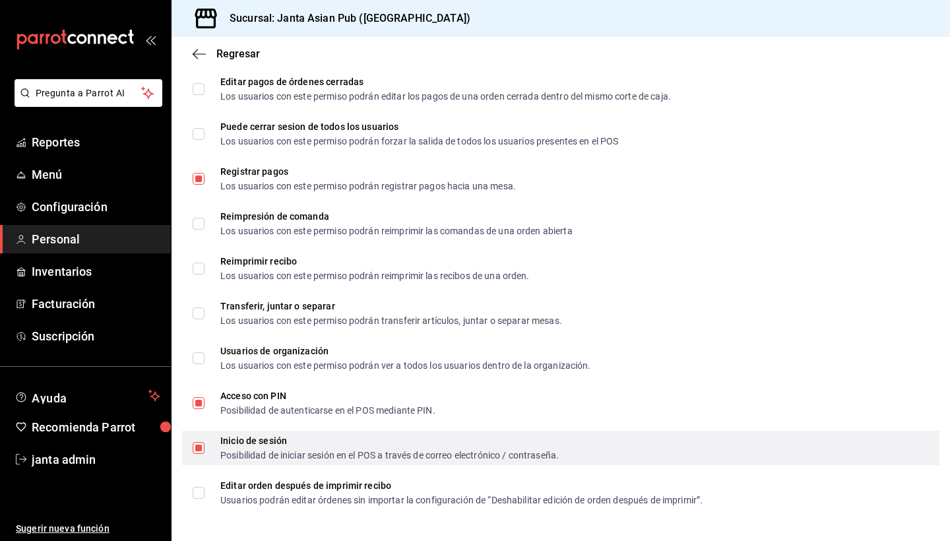
scroll to position [0, 0]
click at [204, 449] on input "Inicio de sesión Posibilidad de iniciar sesión en el POS a través de correo ele…" at bounding box center [199, 448] width 12 height 12
checkbox input "false"
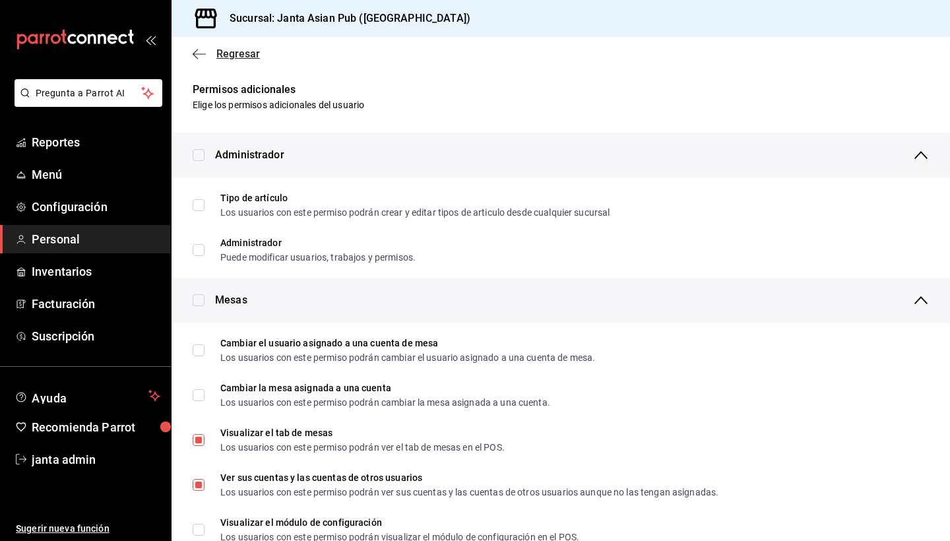
click at [200, 53] on icon "button" at bounding box center [199, 54] width 13 height 12
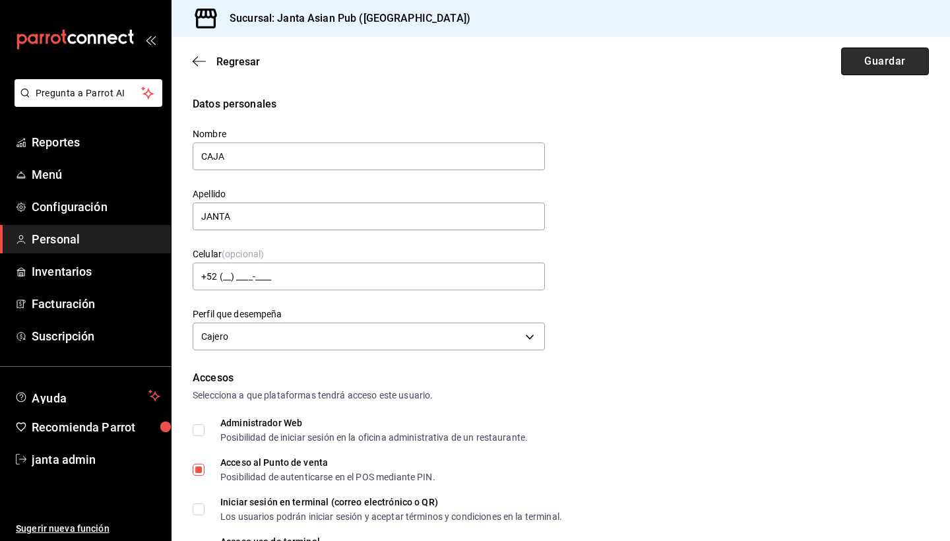
click at [879, 65] on button "Guardar" at bounding box center [885, 62] width 88 height 28
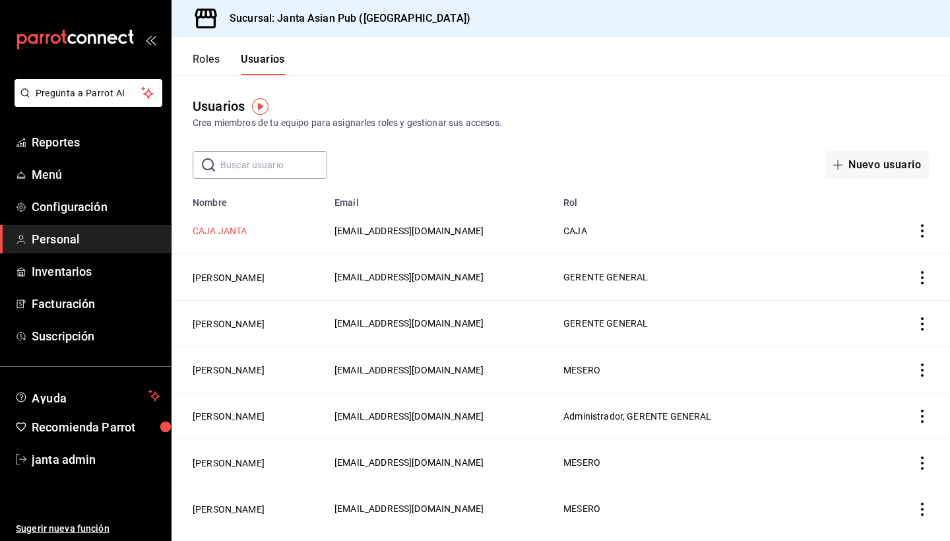
click at [216, 236] on button "CAJA JANTA" at bounding box center [220, 230] width 55 height 13
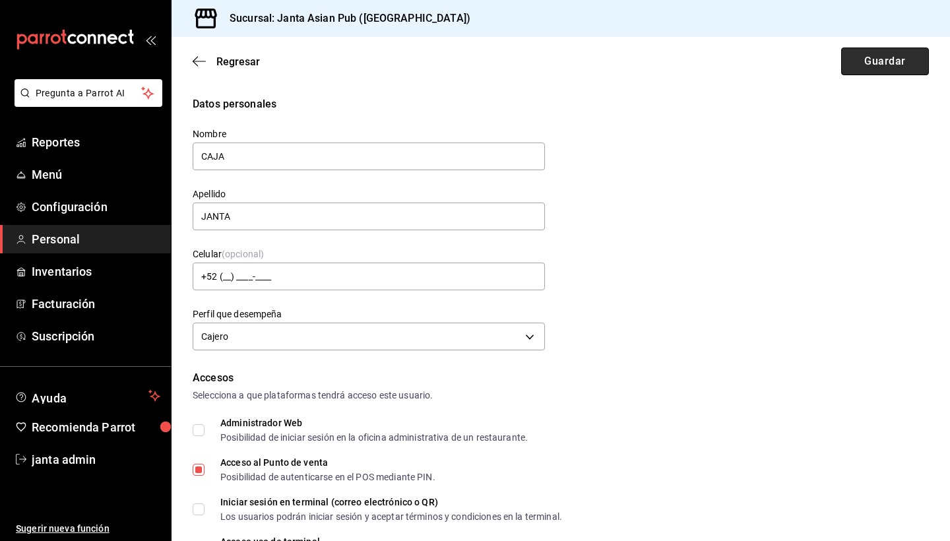
click at [903, 57] on button "Guardar" at bounding box center [885, 62] width 88 height 28
